Goal: Book appointment/travel/reservation

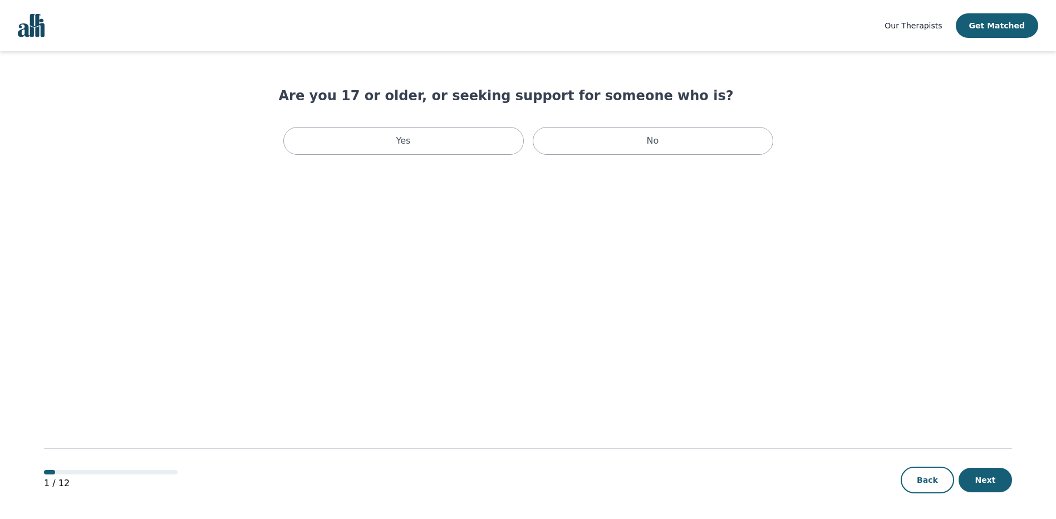
drag, startPoint x: 600, startPoint y: 146, endPoint x: 577, endPoint y: 193, distance: 51.8
click at [577, 193] on main "Are you 17 or older, or seeking support for someone who is? Yes No 1 / 12 Back …" at bounding box center [528, 285] width 968 height 469
click at [487, 149] on div "Yes" at bounding box center [403, 141] width 241 height 28
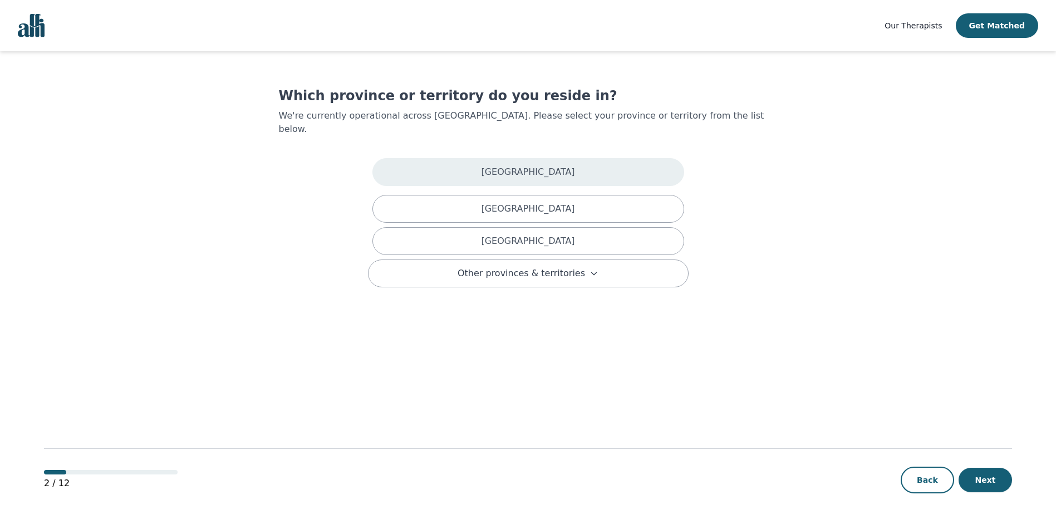
click at [491, 167] on div "[GEOGRAPHIC_DATA]" at bounding box center [529, 172] width 312 height 28
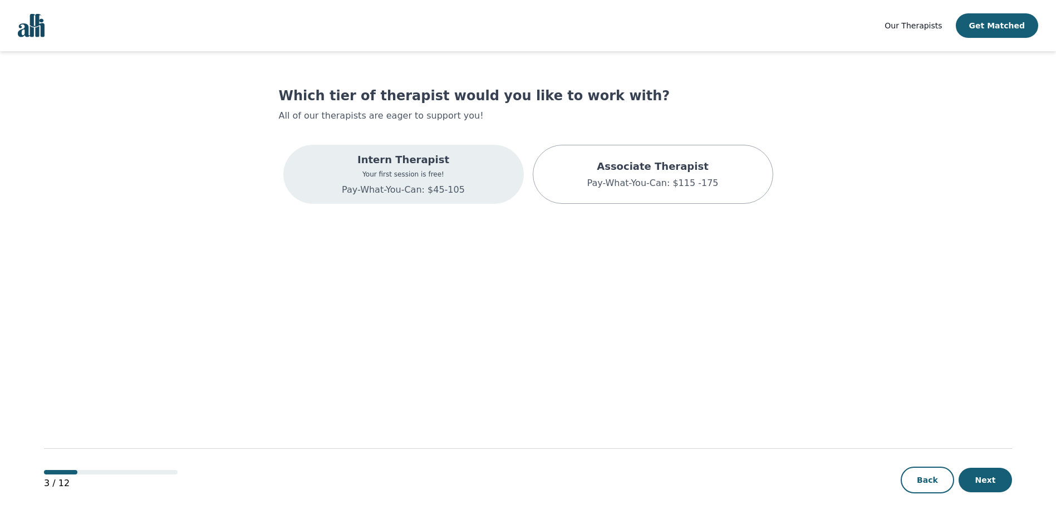
click at [486, 170] on div "Intern Therapist Your first session is free! Pay-What-You-Can: $45-105" at bounding box center [403, 174] width 241 height 59
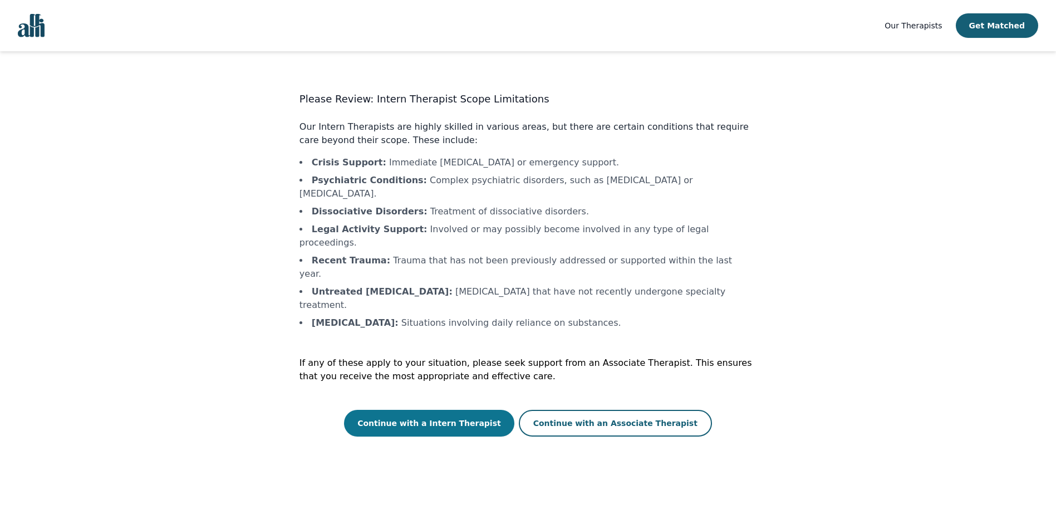
click at [478, 410] on button "Continue with a Intern Therapist" at bounding box center [429, 423] width 170 height 27
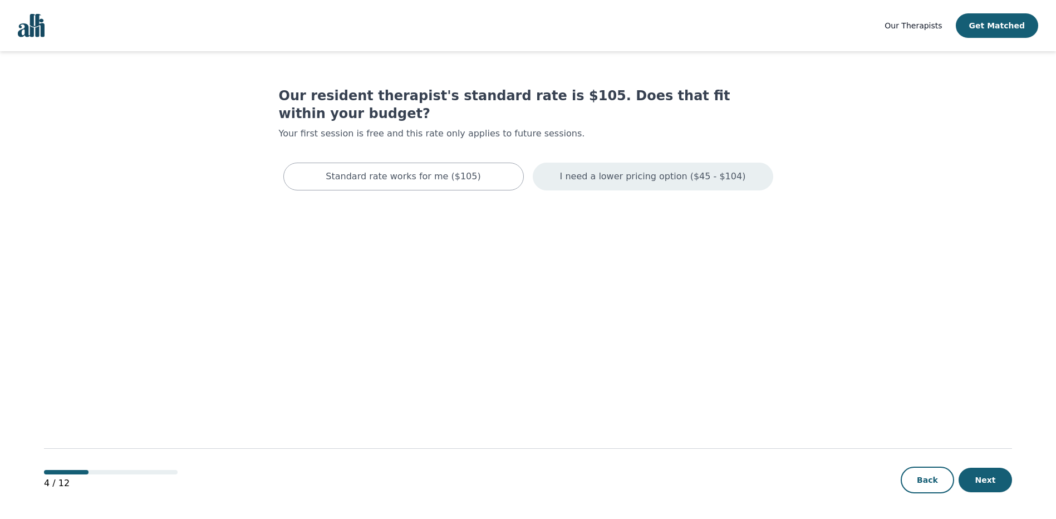
click at [572, 164] on div "I need a lower pricing option ($45 - $104)" at bounding box center [653, 177] width 241 height 28
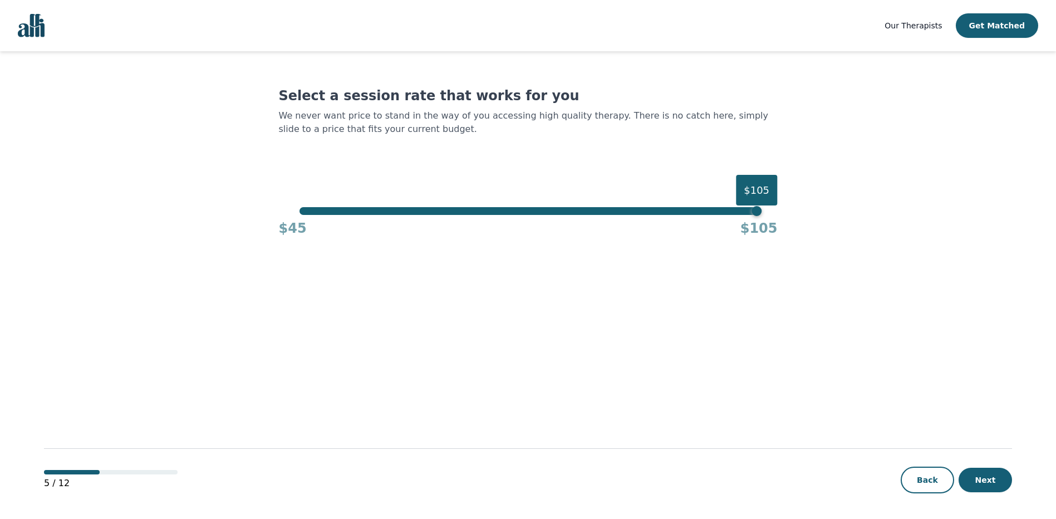
drag, startPoint x: 669, startPoint y: 205, endPoint x: 430, endPoint y: 210, distance: 239.5
click at [411, 213] on div "Select a session rate that works for you We never want price to stand in the wa…" at bounding box center [528, 162] width 499 height 150
drag, startPoint x: 762, startPoint y: 212, endPoint x: 744, endPoint y: 220, distance: 20.2
click at [744, 220] on div "$105 $45 $105" at bounding box center [528, 222] width 499 height 30
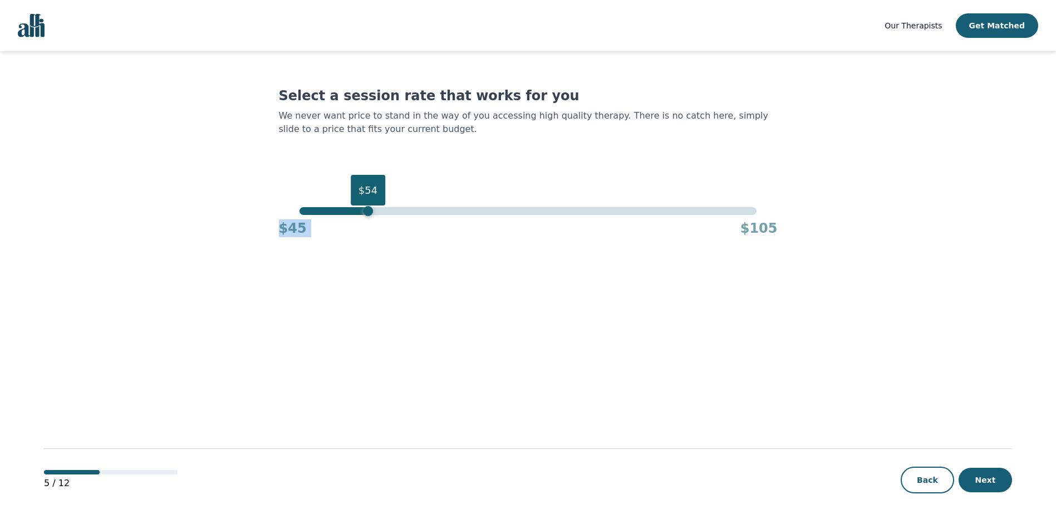
drag, startPoint x: 744, startPoint y: 220, endPoint x: 121, endPoint y: 267, distance: 624.3
click at [119, 267] on main "Select a session rate that works for you We never want price to stand in the wa…" at bounding box center [528, 285] width 968 height 469
click at [507, 358] on main "Select a session rate that works for you We never want price to stand in the wa…" at bounding box center [528, 285] width 968 height 469
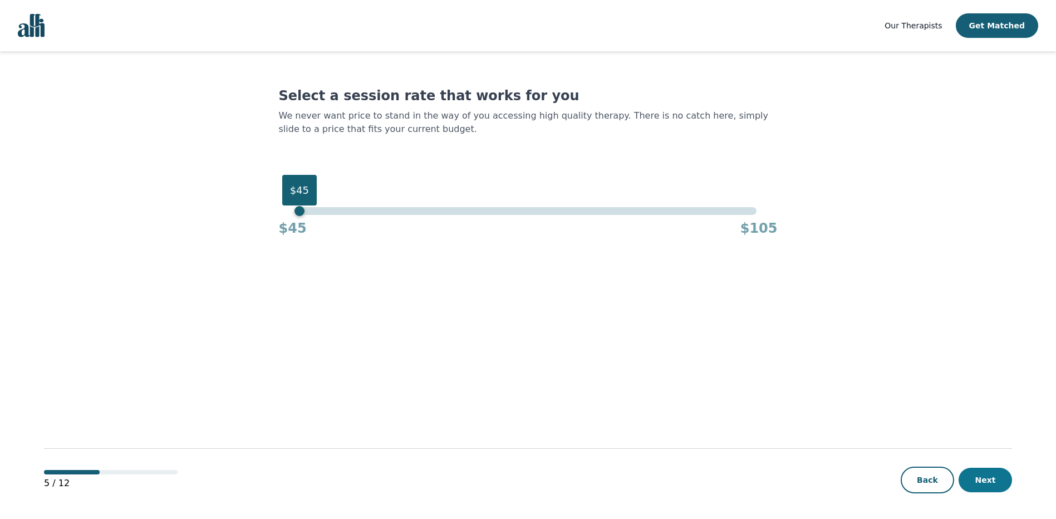
click at [977, 473] on button "Next" at bounding box center [985, 480] width 53 height 25
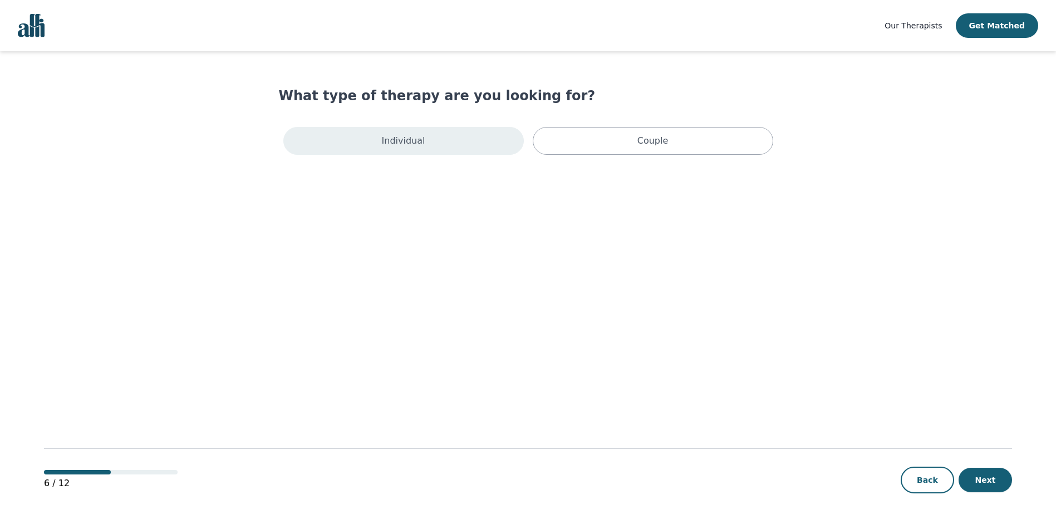
click at [498, 142] on div "Individual" at bounding box center [403, 141] width 241 height 28
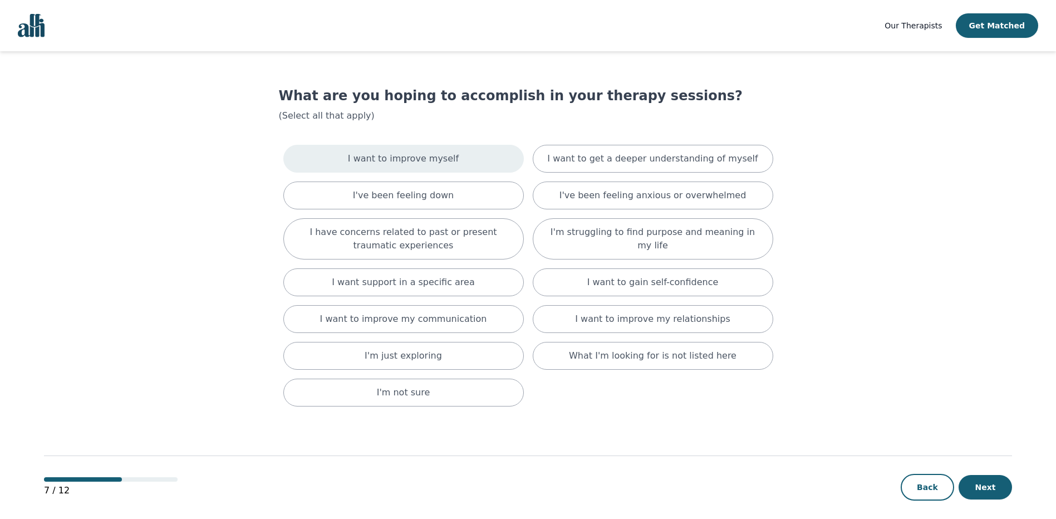
click at [502, 156] on div "I want to improve myself" at bounding box center [403, 159] width 241 height 28
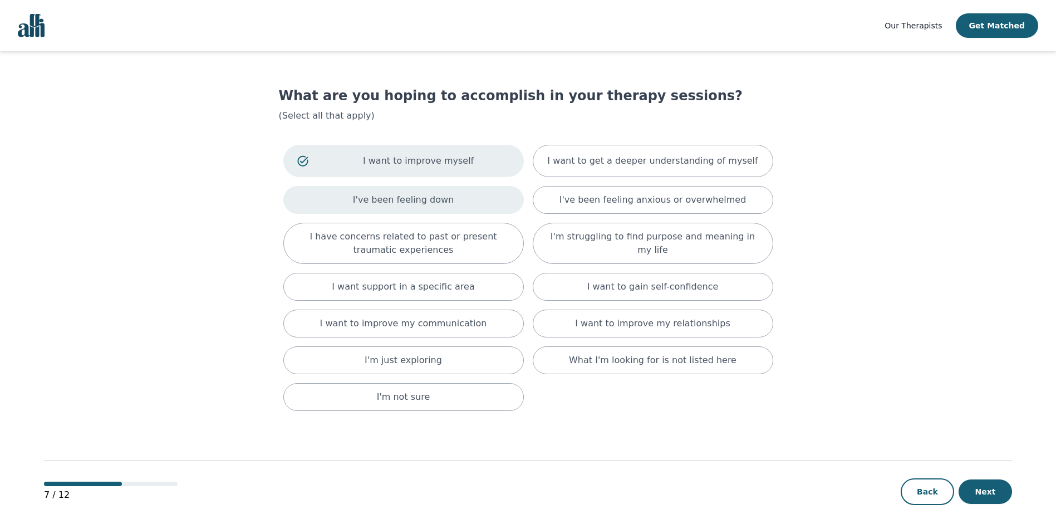
click at [502, 207] on div "I've been feeling down" at bounding box center [403, 200] width 241 height 28
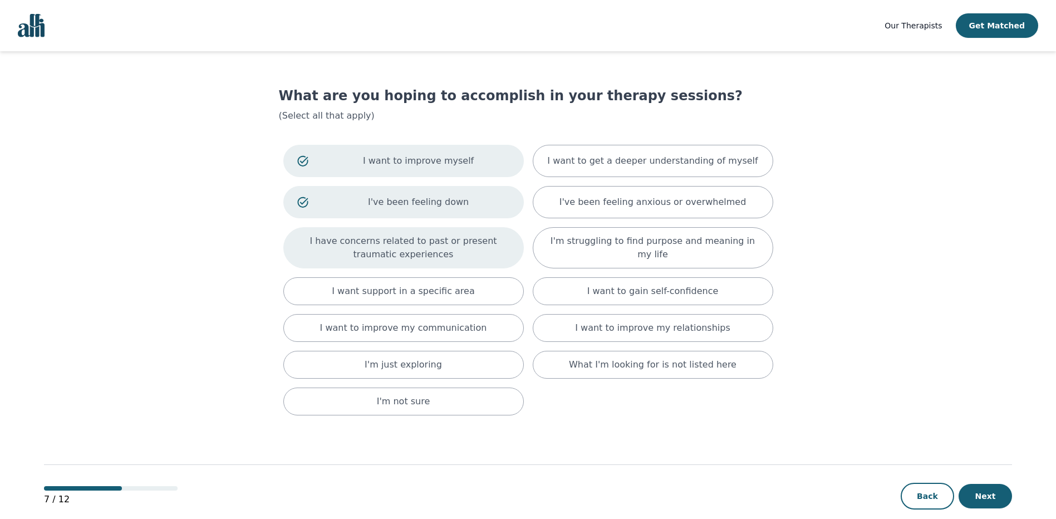
click at [493, 246] on p "I have concerns related to past or present traumatic experiences" at bounding box center [403, 247] width 213 height 27
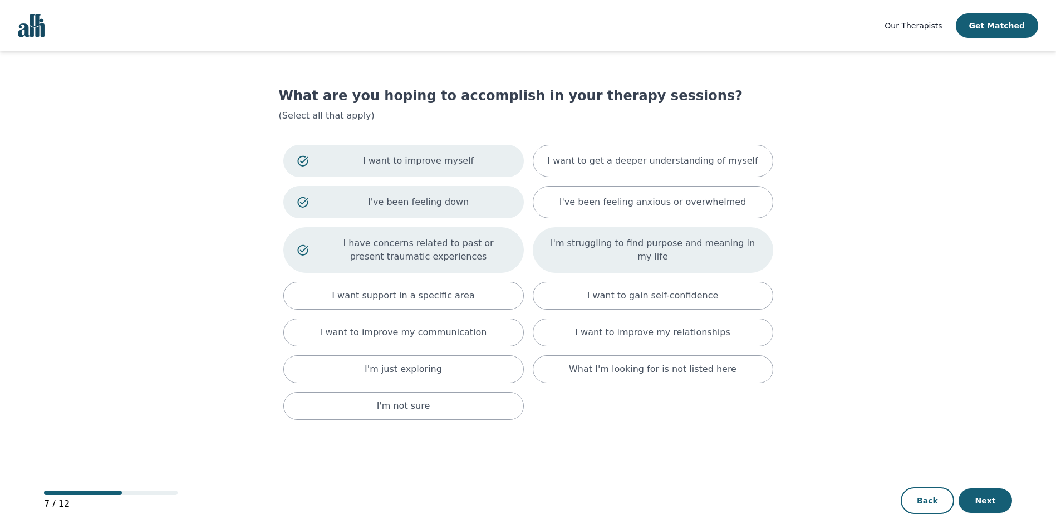
click at [567, 253] on p "I'm struggling to find purpose and meaning in my life" at bounding box center [653, 250] width 213 height 27
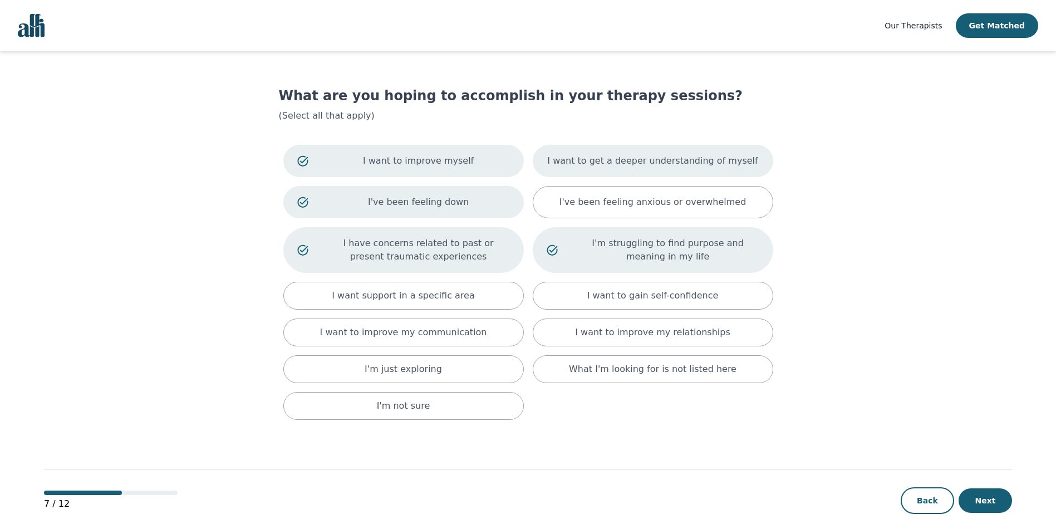
drag, startPoint x: 577, startPoint y: 191, endPoint x: 585, endPoint y: 150, distance: 41.9
click at [578, 190] on div "I've been feeling anxious or overwhelmed" at bounding box center [653, 202] width 241 height 32
click at [585, 150] on div "I want to get a deeper understanding of myself" at bounding box center [653, 161] width 241 height 32
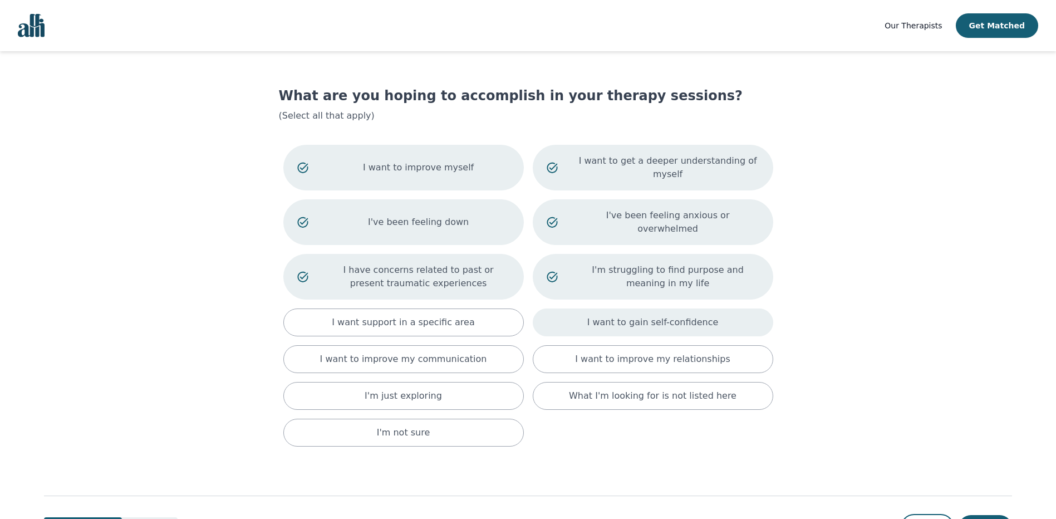
click at [597, 308] on div "I want to gain self-confidence" at bounding box center [653, 322] width 241 height 28
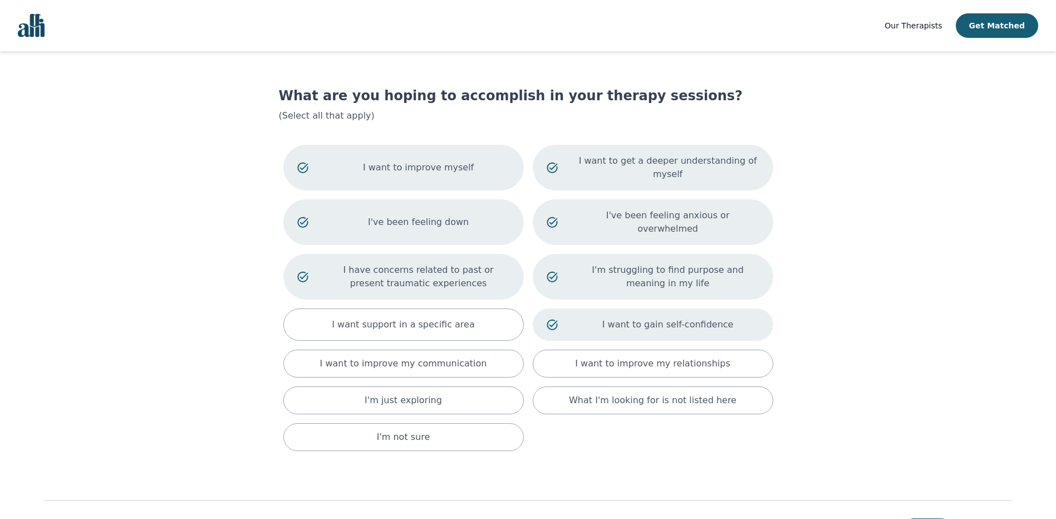
drag, startPoint x: 597, startPoint y: 334, endPoint x: 574, endPoint y: 359, distance: 33.9
click at [597, 357] on p "I want to improve my relationships" at bounding box center [652, 363] width 155 height 13
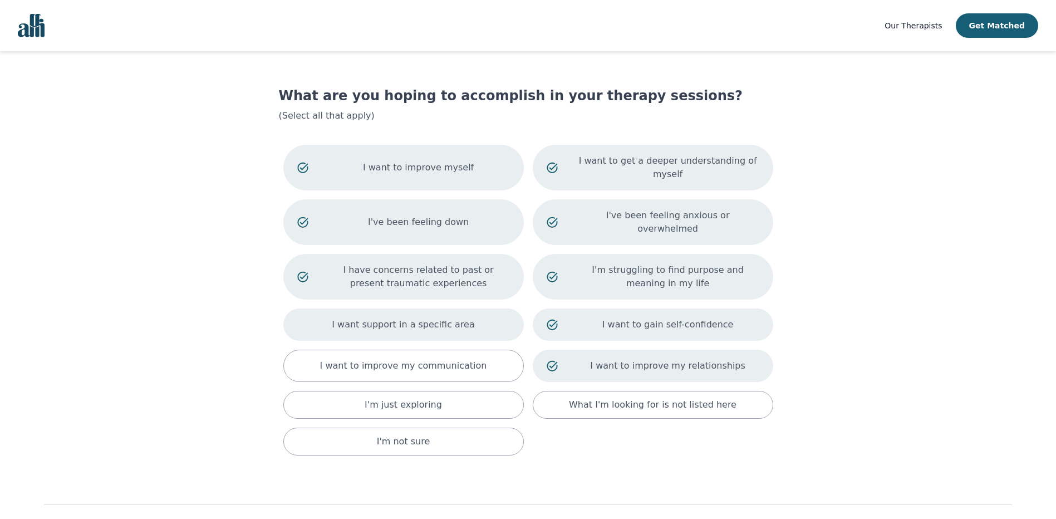
drag, startPoint x: 469, startPoint y: 300, endPoint x: 467, endPoint y: 307, distance: 7.6
click at [468, 308] on div "I want support in a specific area" at bounding box center [403, 324] width 241 height 32
click at [460, 359] on p "I want to improve my communication" at bounding box center [403, 365] width 167 height 13
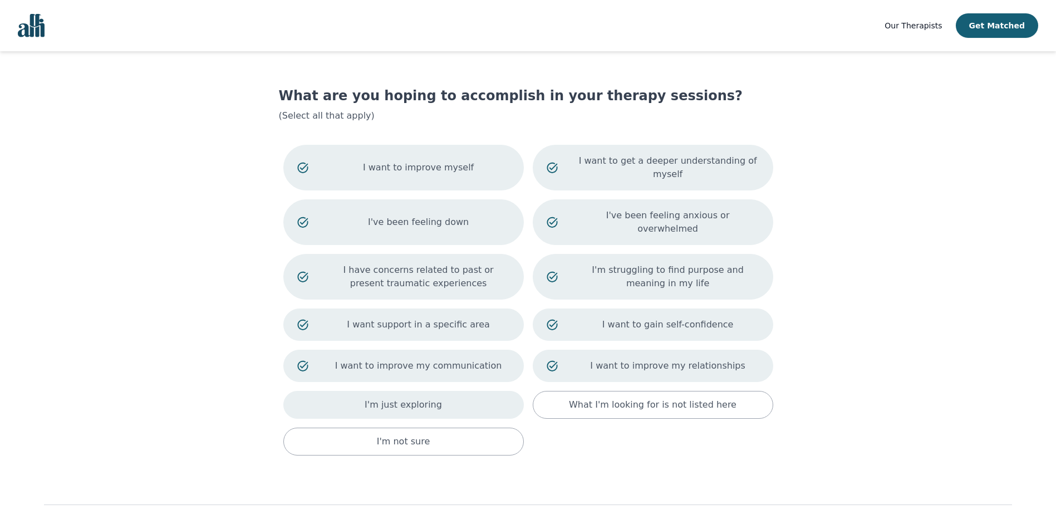
drag, startPoint x: 470, startPoint y: 380, endPoint x: 479, endPoint y: 383, distance: 10.0
click at [470, 391] on div "I'm just exploring" at bounding box center [403, 405] width 241 height 28
click at [566, 391] on div "What I'm looking for is not listed here" at bounding box center [653, 407] width 241 height 32
click at [464, 400] on p "I'm just exploring" at bounding box center [418, 406] width 183 height 13
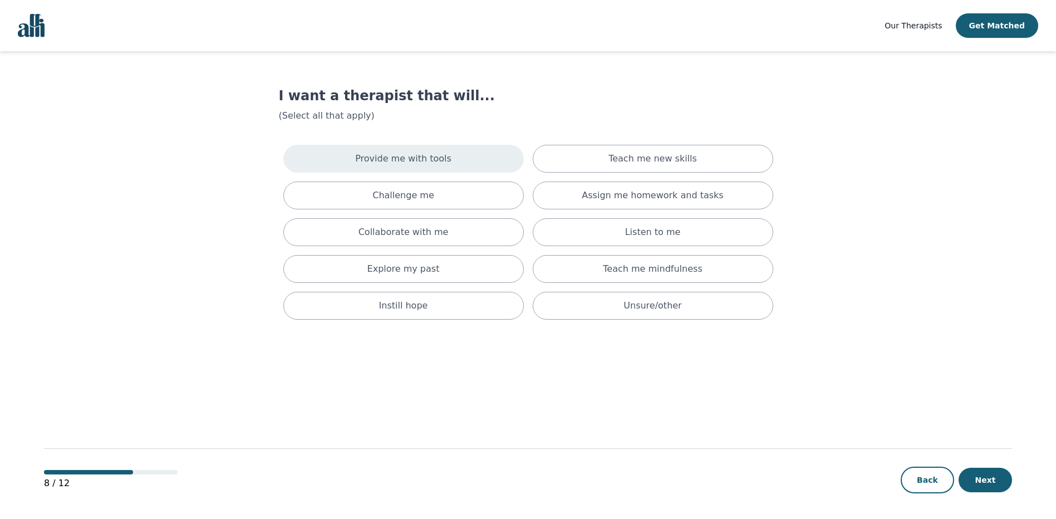
click at [439, 158] on p "Provide me with tools" at bounding box center [403, 158] width 96 height 13
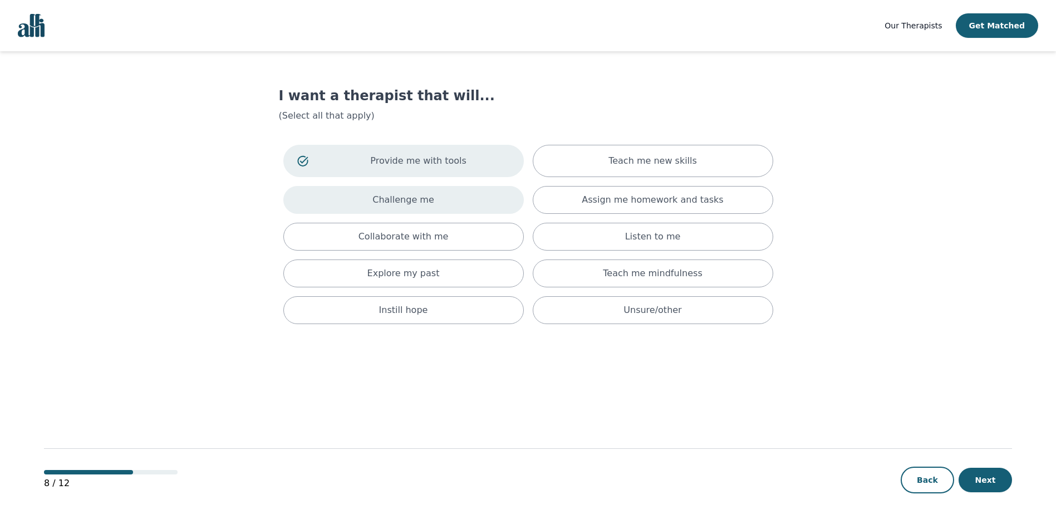
click at [466, 211] on div "Challenge me" at bounding box center [403, 200] width 241 height 28
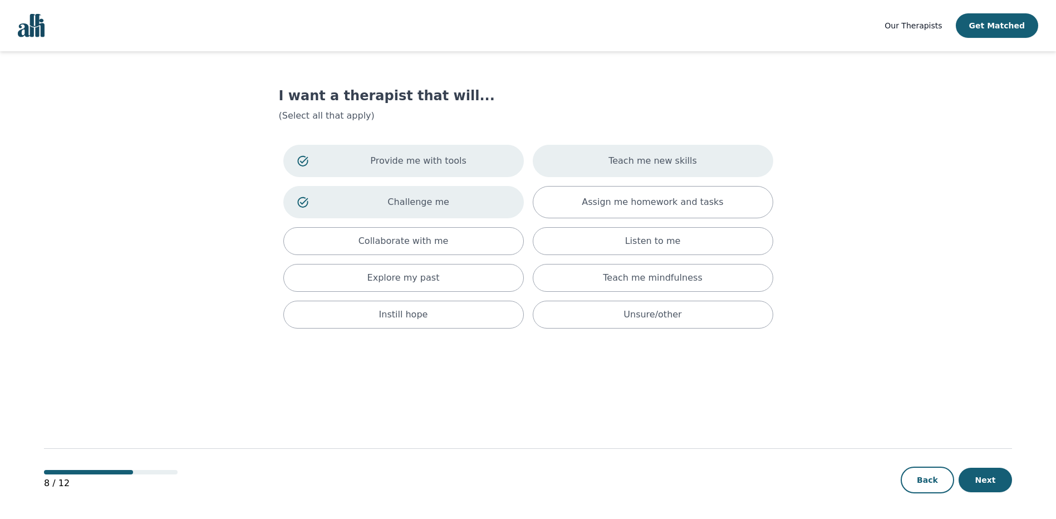
click at [606, 171] on div "Teach me new skills" at bounding box center [653, 161] width 241 height 32
click at [606, 166] on p "Teach me new skills" at bounding box center [668, 160] width 183 height 13
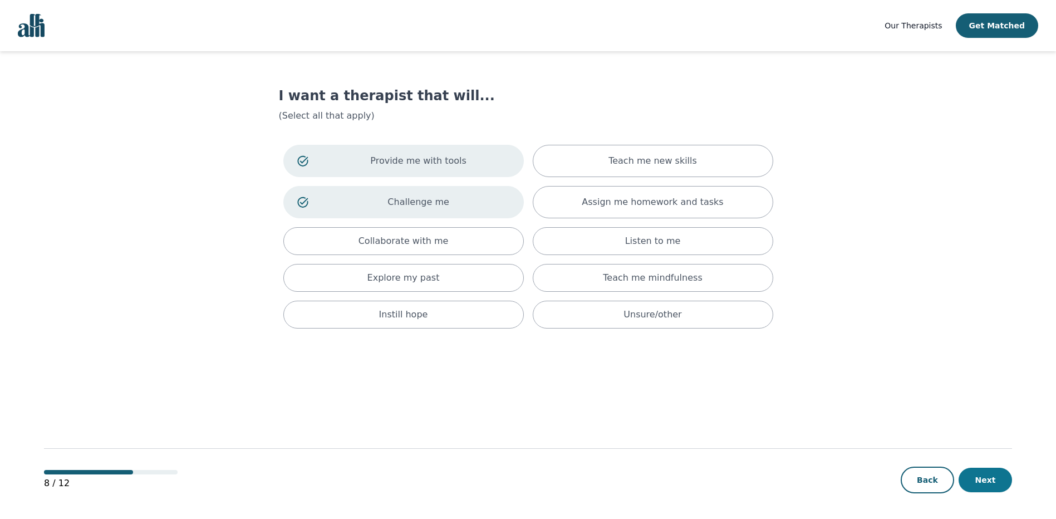
click at [968, 469] on button "Next" at bounding box center [985, 480] width 53 height 25
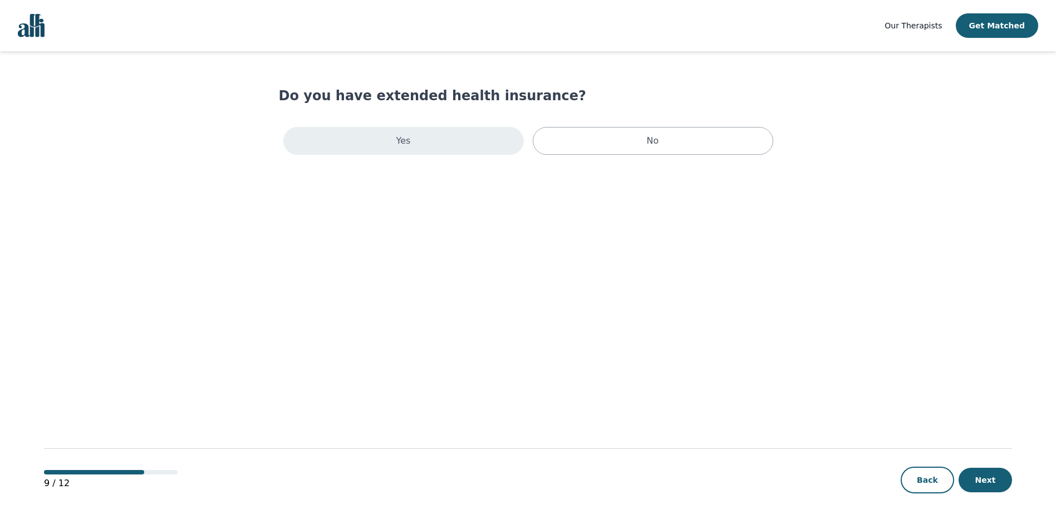
drag, startPoint x: 436, startPoint y: 140, endPoint x: 492, endPoint y: 158, distance: 58.6
click at [437, 140] on div "Yes" at bounding box center [403, 141] width 241 height 28
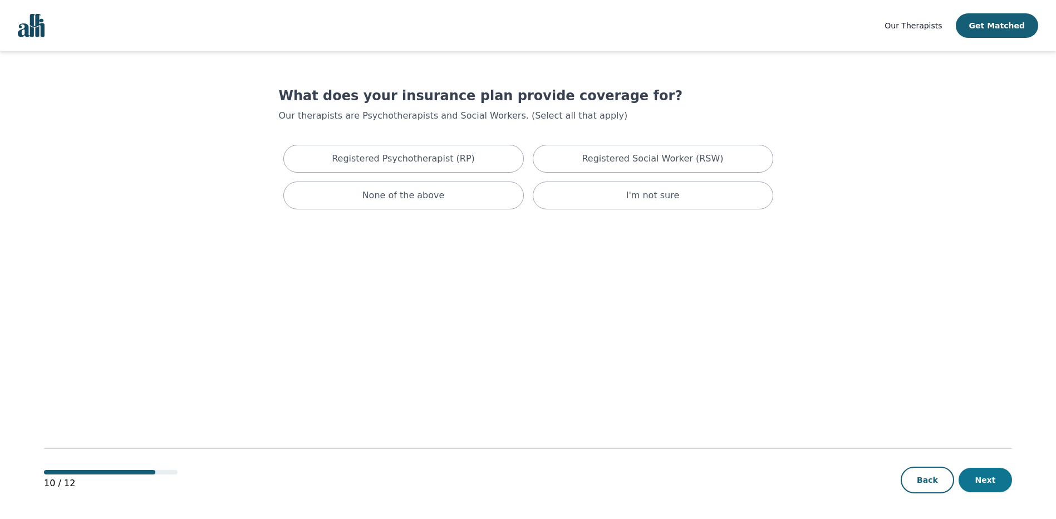
click at [984, 473] on button "Next" at bounding box center [985, 480] width 53 height 25
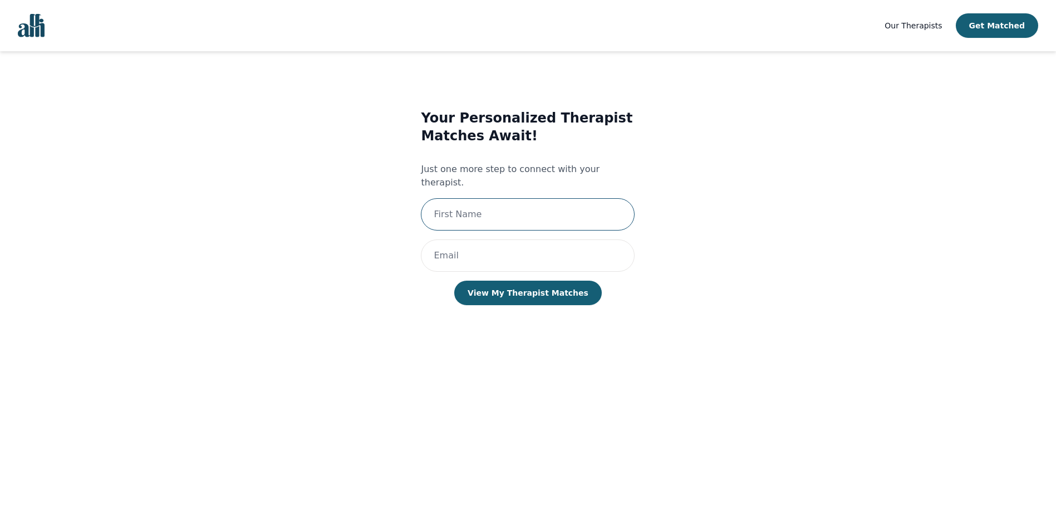
click at [464, 207] on input "text" at bounding box center [528, 214] width 214 height 32
type input "Ammar"
